Goal: Transaction & Acquisition: Download file/media

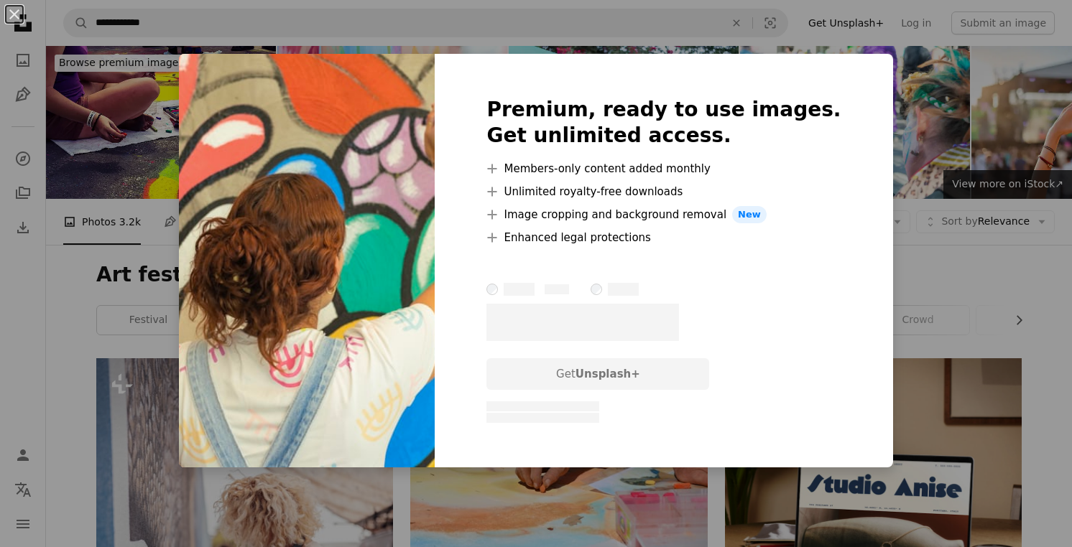
scroll to position [4379, 0]
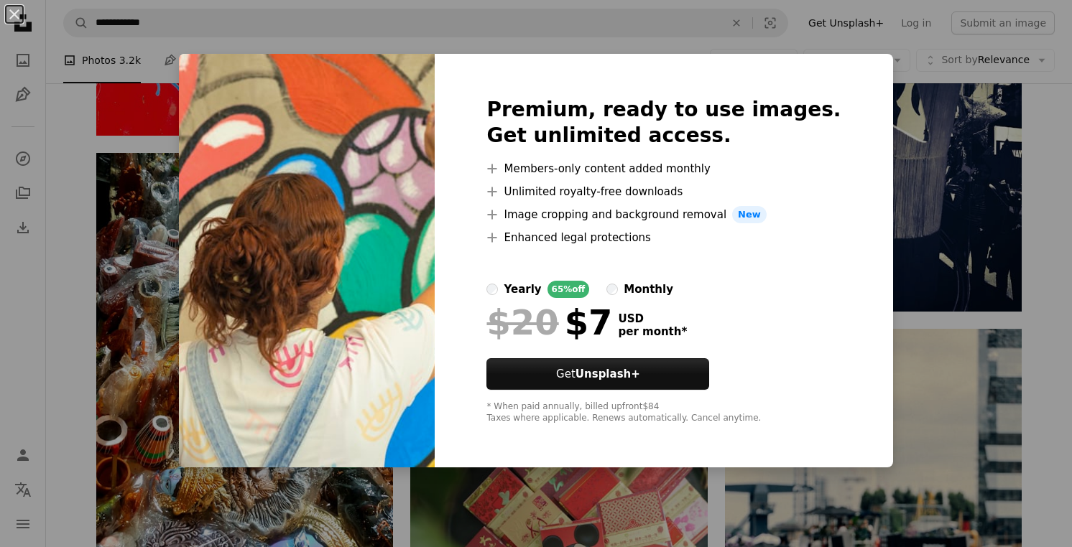
click at [931, 251] on div "An X shape Premium, ready to use images. Get unlimited access. A plus sign Memb…" at bounding box center [536, 273] width 1072 height 547
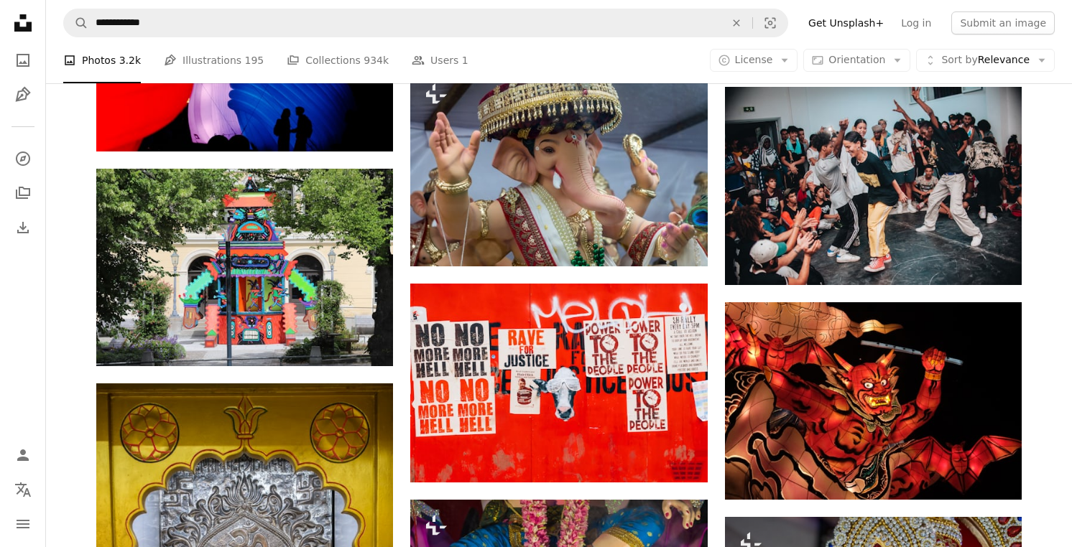
scroll to position [9491, 0]
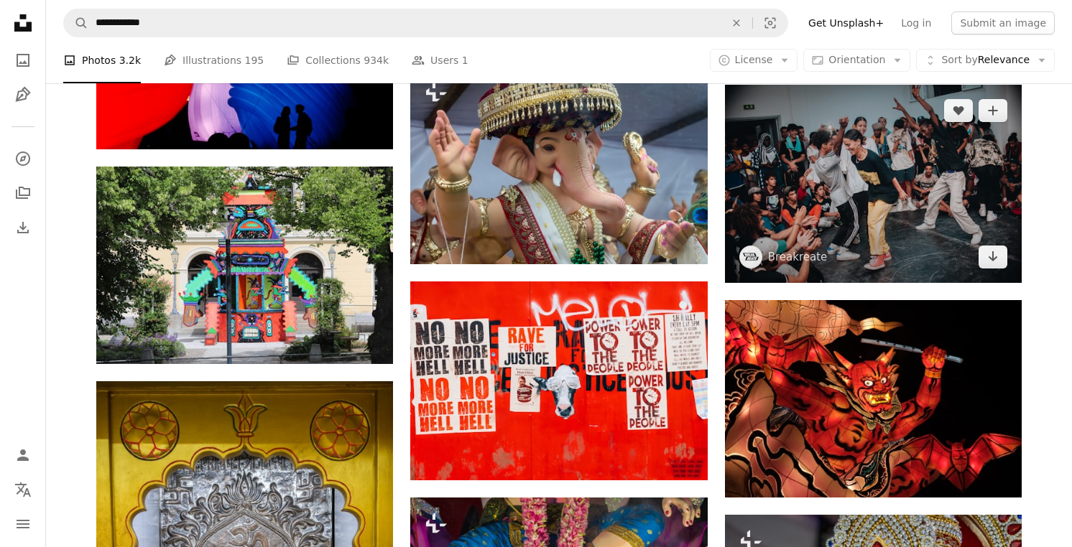
click at [786, 177] on img at bounding box center [873, 184] width 297 height 198
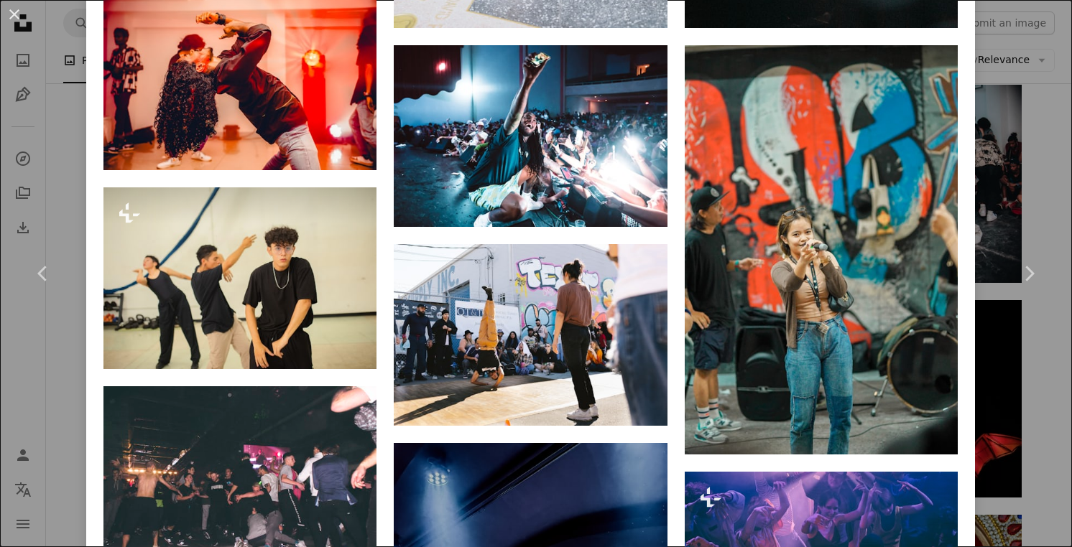
scroll to position [1429, 0]
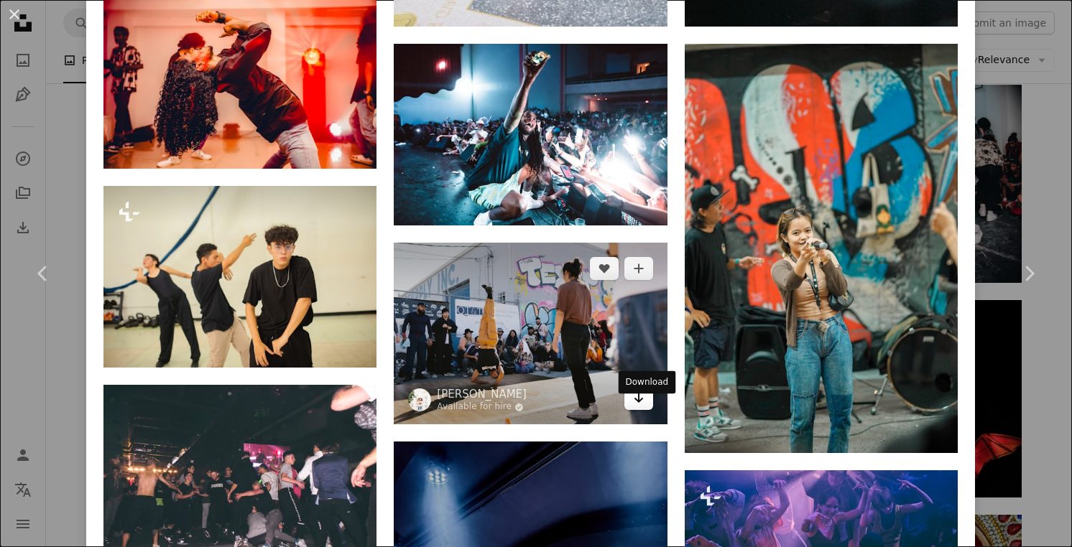
click at [644, 407] on icon "Arrow pointing down" at bounding box center [638, 397] width 11 height 17
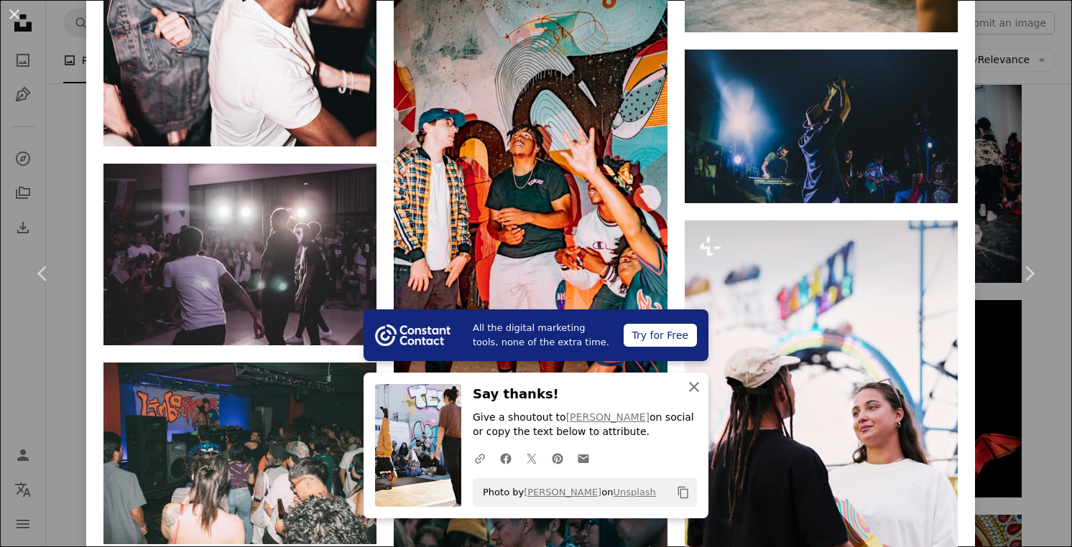
scroll to position [2486, 0]
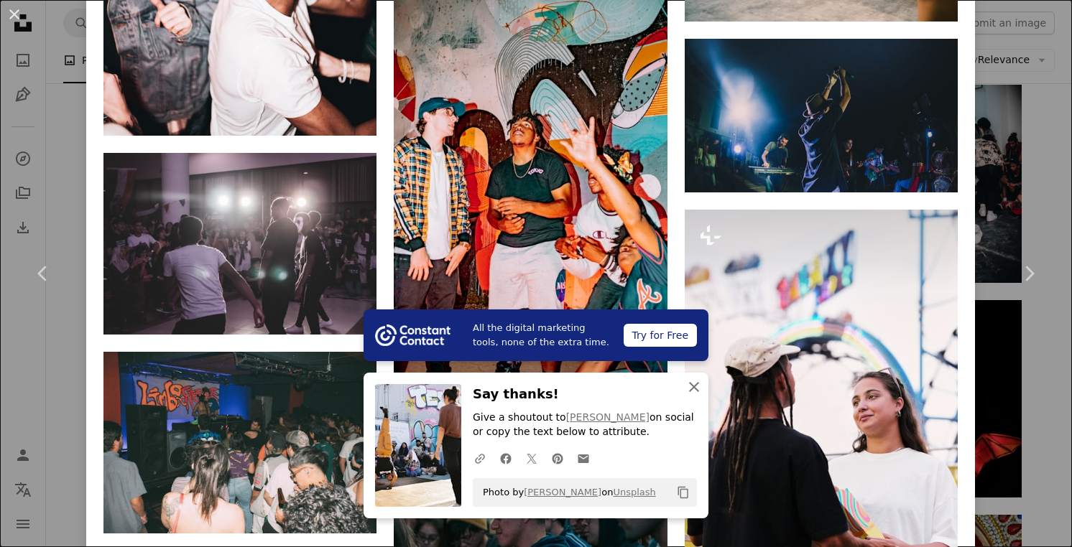
click at [692, 389] on icon "button" at bounding box center [694, 387] width 10 height 10
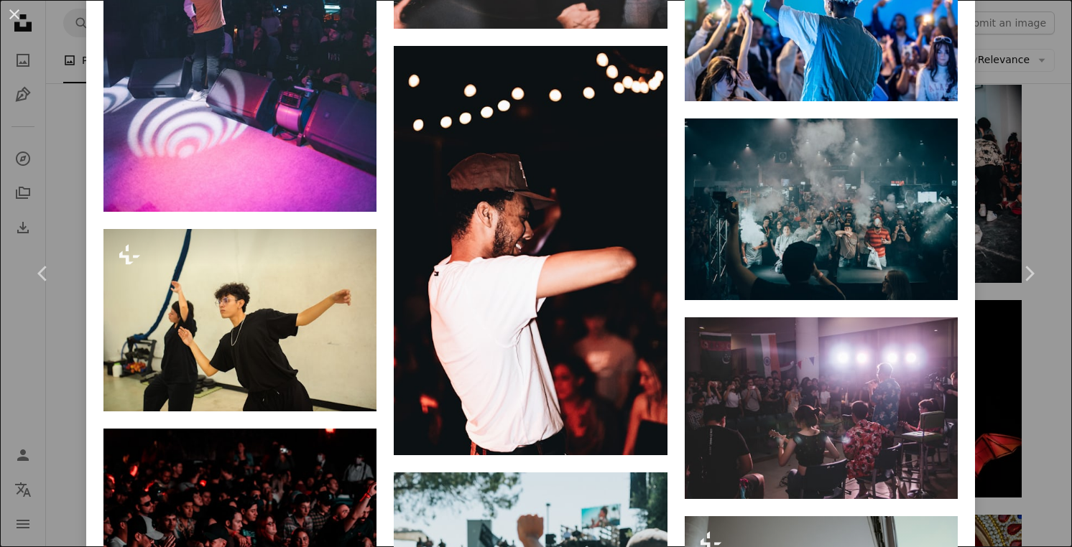
scroll to position [4457, 0]
